Goal: Task Accomplishment & Management: Manage account settings

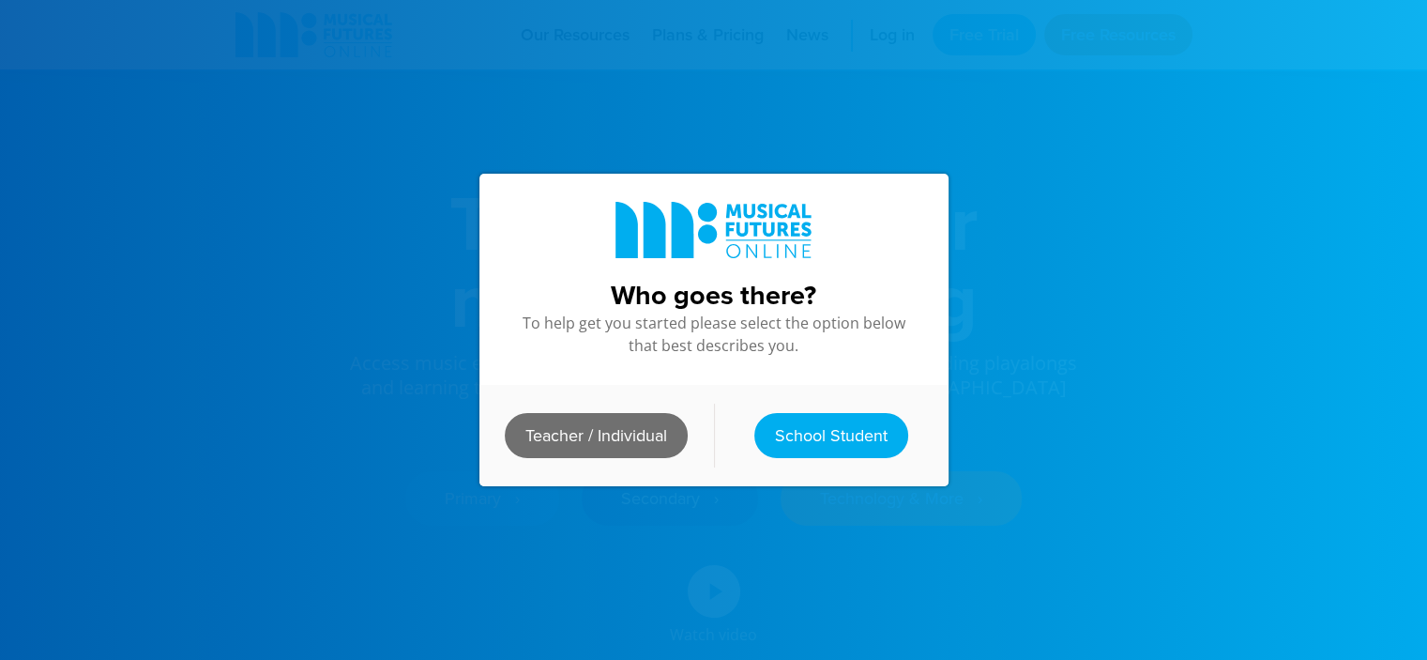
click at [591, 442] on link "Teacher / Individual" at bounding box center [596, 435] width 183 height 45
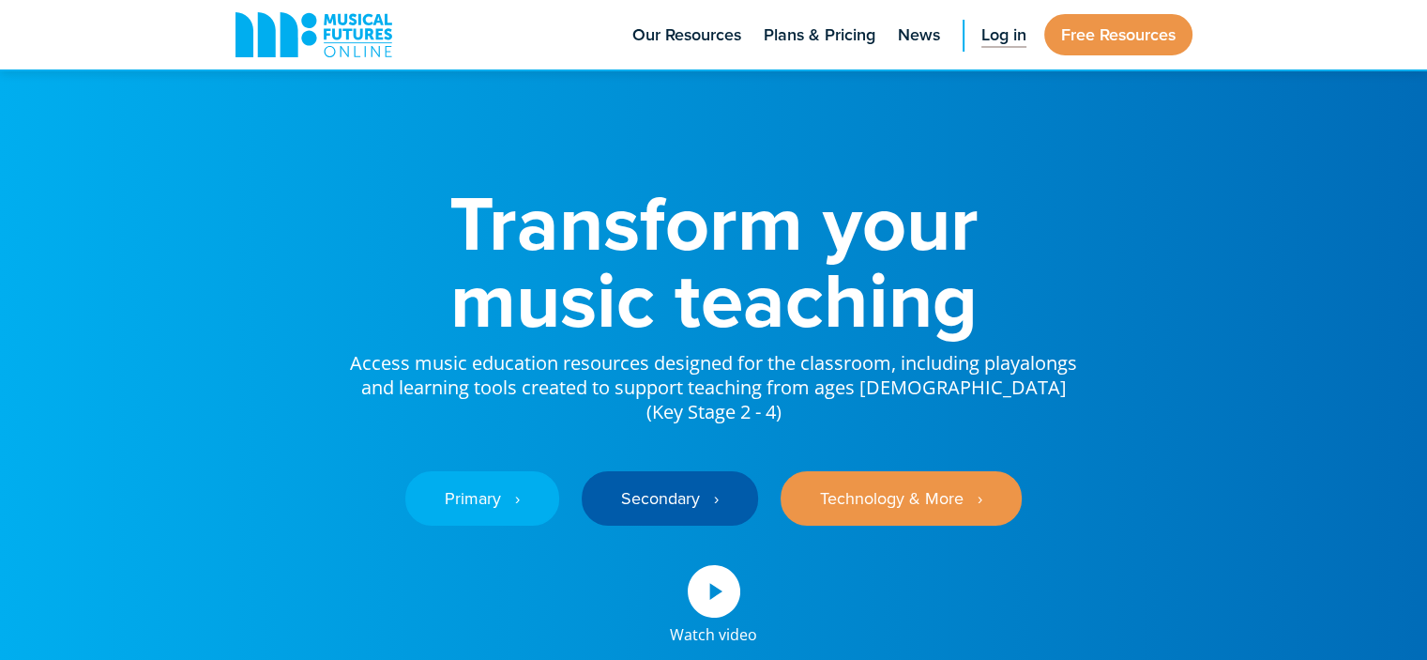
click at [990, 44] on span "Log in" at bounding box center [1003, 35] width 45 height 25
click at [1008, 49] on link "Log in" at bounding box center [1004, 34] width 64 height 69
click at [992, 45] on span "Log in" at bounding box center [1003, 35] width 45 height 25
